Goal: Find specific page/section: Locate a particular part of the current website

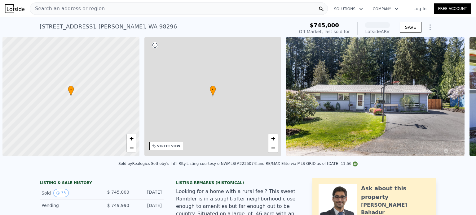
scroll to position [0, 2]
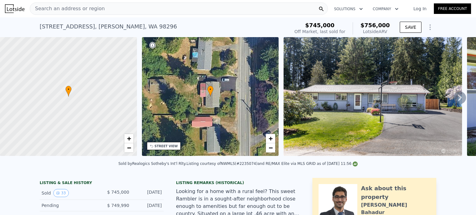
click at [126, 6] on div "Search an address or region" at bounding box center [179, 8] width 298 height 12
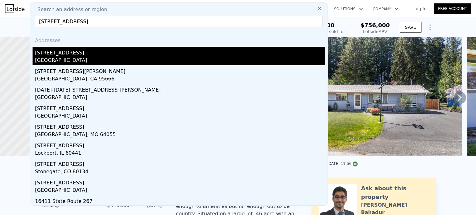
type input "16411 156th St"
click at [63, 62] on div "Monroe, WA 98272" at bounding box center [180, 61] width 290 height 9
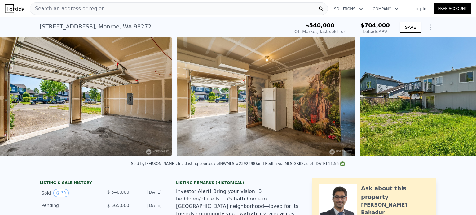
scroll to position [0, 4685]
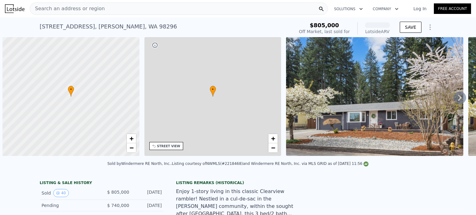
scroll to position [0, 2]
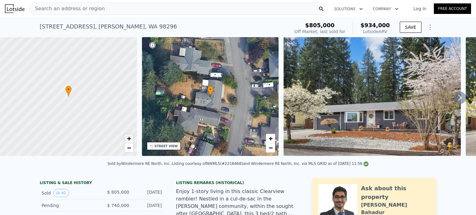
click at [130, 138] on span "+" at bounding box center [129, 139] width 4 height 8
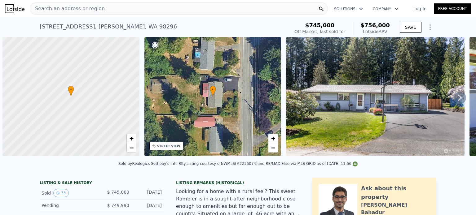
scroll to position [0, 2]
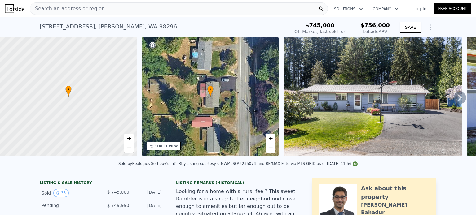
click at [132, 131] on div at bounding box center [68, 96] width 164 height 143
click at [128, 138] on span "+" at bounding box center [129, 139] width 4 height 8
click at [216, 107] on div "• + −" at bounding box center [210, 96] width 137 height 119
click at [170, 145] on div "STREET VIEW" at bounding box center [166, 146] width 23 height 5
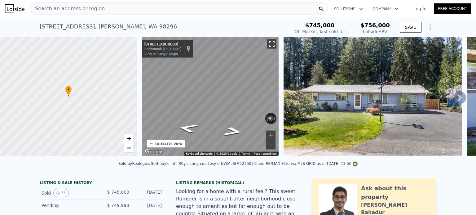
click at [272, 46] on button "Toggle fullscreen view" at bounding box center [271, 43] width 9 height 9
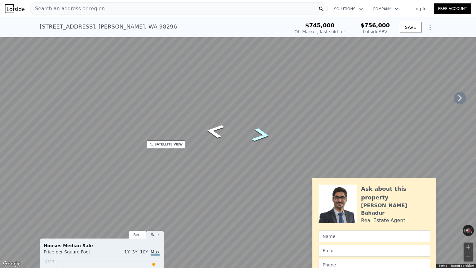
click at [259, 136] on icon "Go North, 99th Ave SE" at bounding box center [261, 134] width 34 height 21
click at [259, 136] on icon "Go North, 99th Ave SE" at bounding box center [260, 134] width 33 height 21
click at [471, 7] on button "Toggle fullscreen view" at bounding box center [468, 6] width 9 height 9
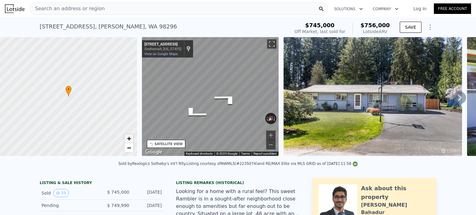
click at [128, 137] on span "+" at bounding box center [129, 139] width 4 height 8
drag, startPoint x: 92, startPoint y: 76, endPoint x: 67, endPoint y: 120, distance: 50.5
click at [67, 120] on div at bounding box center [68, 96] width 164 height 143
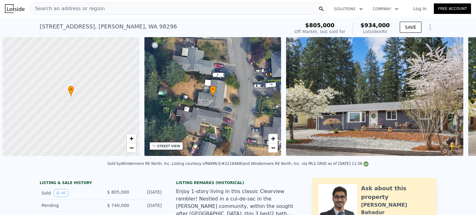
scroll to position [0, 2]
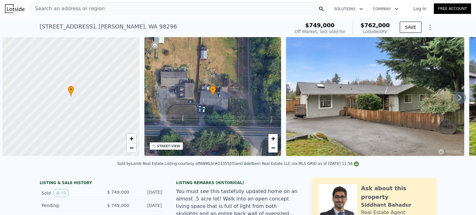
scroll to position [0, 2]
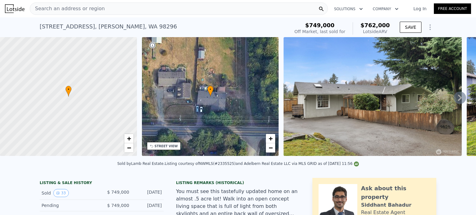
click at [470, 11] on div "Search an address or region Solutions Company Open main menu Log In Free Account" at bounding box center [238, 8] width 476 height 15
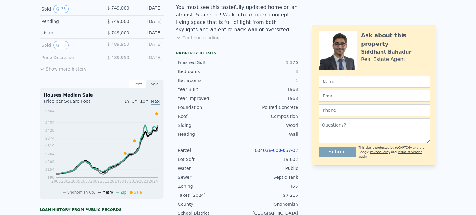
scroll to position [0, 0]
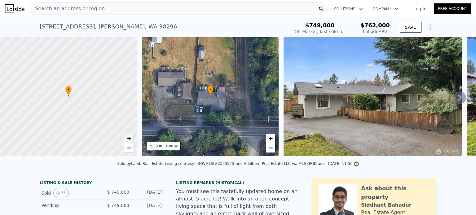
click at [129, 138] on span "+" at bounding box center [129, 139] width 4 height 8
drag, startPoint x: 97, startPoint y: 119, endPoint x: 56, endPoint y: 118, distance: 40.9
click at [56, 118] on div at bounding box center [68, 96] width 164 height 143
